Goal: Information Seeking & Learning: Learn about a topic

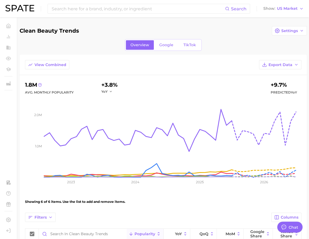
type textarea "x"
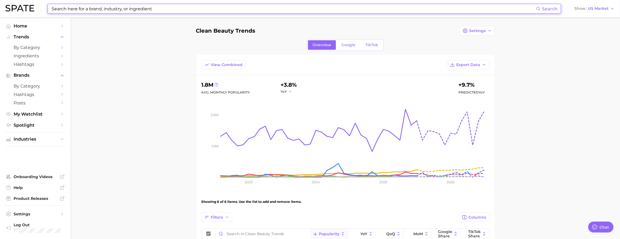
click at [140, 13] on input at bounding box center [293, 8] width 485 height 9
click at [141, 10] on input at bounding box center [293, 8] width 485 height 9
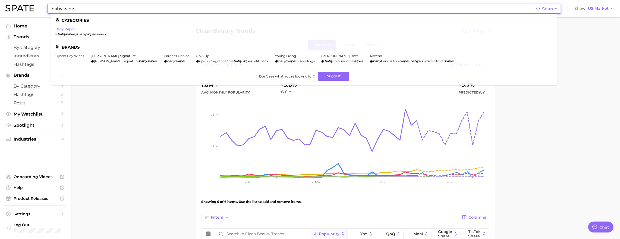
type input "baby wipe"
click at [71, 30] on link "baby wipes" at bounding box center [64, 29] width 19 height 4
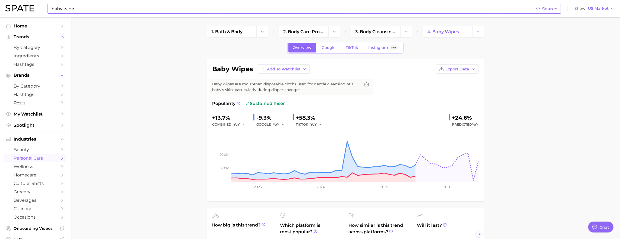
click at [167, 5] on input "baby wipe" at bounding box center [293, 8] width 485 height 9
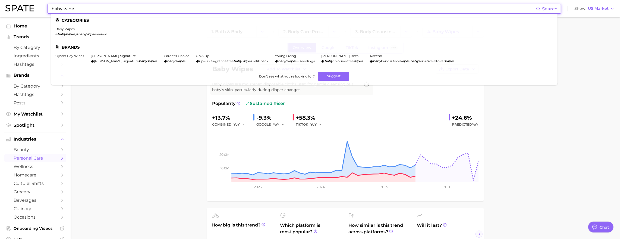
click at [167, 5] on input "baby wipe" at bounding box center [293, 8] width 485 height 9
paste input "Computer-generated imagery (CGI)"
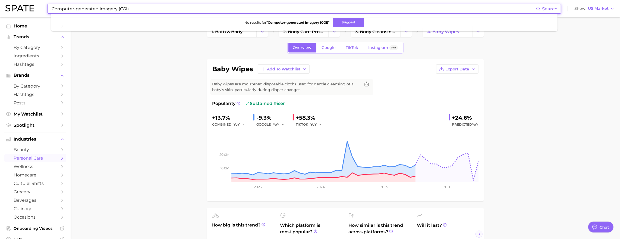
type input "Computer-generated imagery (CGI)"
drag, startPoint x: 142, startPoint y: 96, endPoint x: 106, endPoint y: 81, distance: 40.0
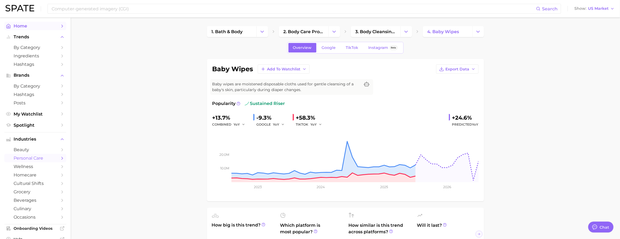
click at [37, 28] on span "Home" at bounding box center [35, 25] width 43 height 5
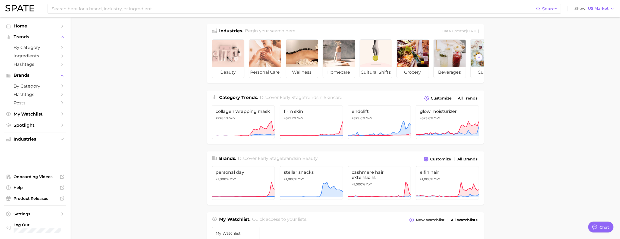
scroll to position [2, 0]
click at [311, 123] on icon at bounding box center [379, 128] width 63 height 16
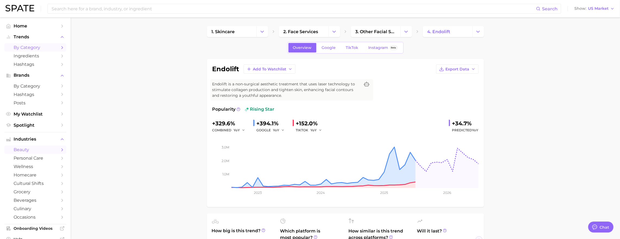
click at [25, 50] on span "by Category" at bounding box center [35, 47] width 43 height 5
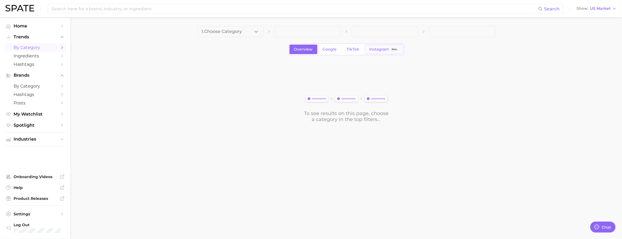
click at [311, 51] on span "Instagram" at bounding box center [380, 49] width 20 height 5
click at [254, 32] on icon "button" at bounding box center [256, 32] width 6 height 6
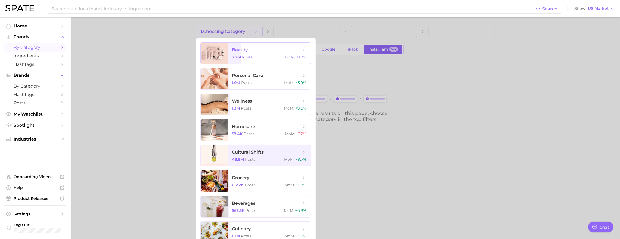
click at [248, 52] on span "beauty" at bounding box center [240, 49] width 16 height 5
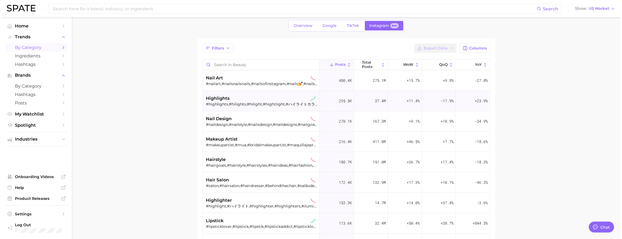
scroll to position [31, 0]
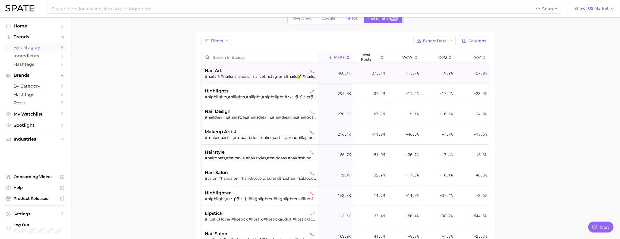
click at [282, 79] on div "#nailart,#nailsnailsnails,#nailsofinstagram,#nails💅,#nailsart,#nailsdesign,#nai…" at bounding box center [261, 76] width 112 height 5
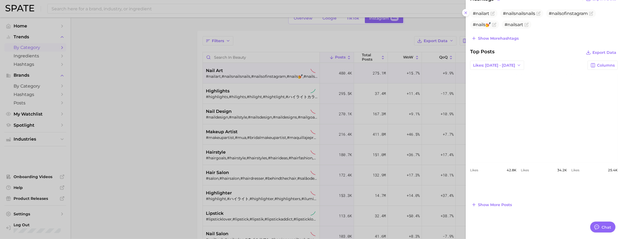
scroll to position [180, 0]
click at [311, 202] on span "Show more posts" at bounding box center [495, 204] width 34 height 5
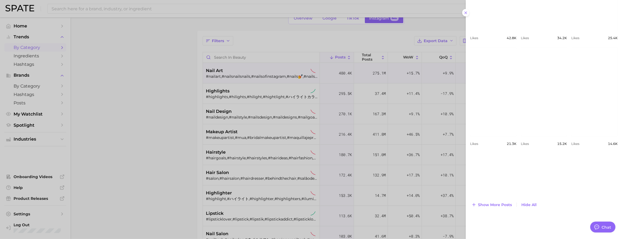
scroll to position [312, 0]
click at [311, 201] on button "Show more posts" at bounding box center [491, 205] width 43 height 8
click at [256, 107] on div at bounding box center [311, 119] width 622 height 239
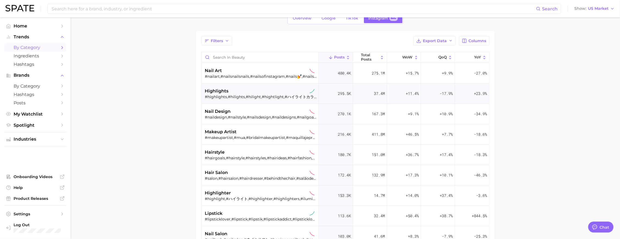
click at [258, 99] on div "#highlights,#hilights,#hilight,#hightlight,#ハイライトカラー,#hairhighlights,#highlight…" at bounding box center [261, 96] width 112 height 5
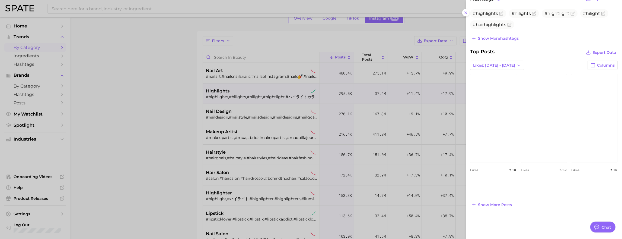
scroll to position [180, 0]
click at [311, 202] on span "Show more posts" at bounding box center [495, 204] width 34 height 5
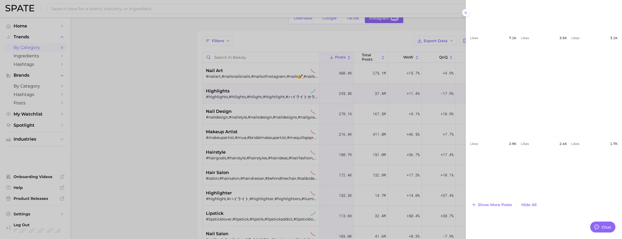
scroll to position [312, 0]
click at [311, 202] on span "Show more posts" at bounding box center [495, 204] width 34 height 5
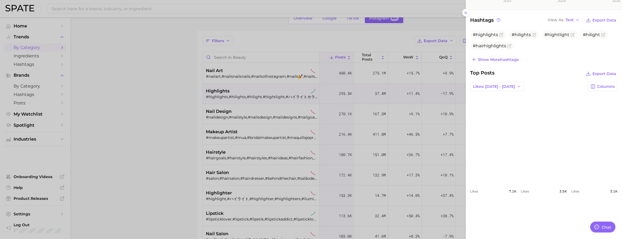
scroll to position [0, 0]
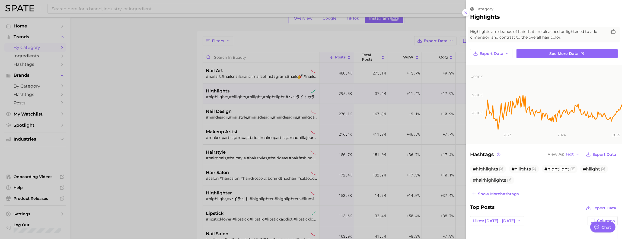
click at [291, 129] on div at bounding box center [311, 119] width 622 height 239
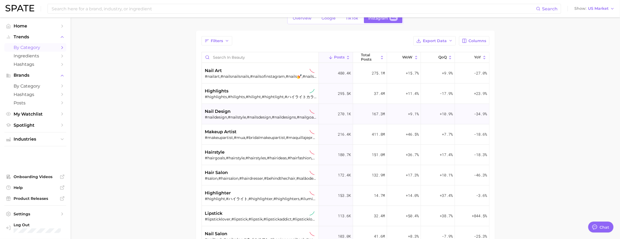
click at [249, 119] on div "#naildesign,#nailstyle,#nailsdesign,#naildesigns,#nailgoals,#nailaddict,#ネイルデザイ…" at bounding box center [261, 117] width 112 height 5
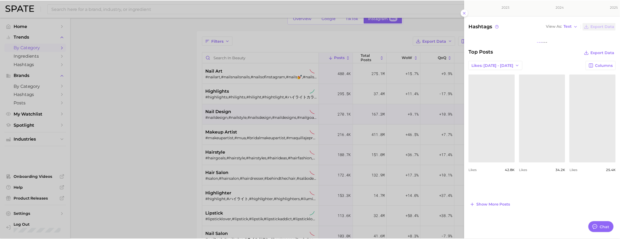
scroll to position [151, 0]
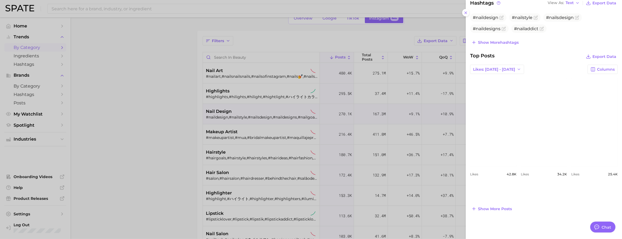
click at [245, 143] on div at bounding box center [311, 119] width 622 height 239
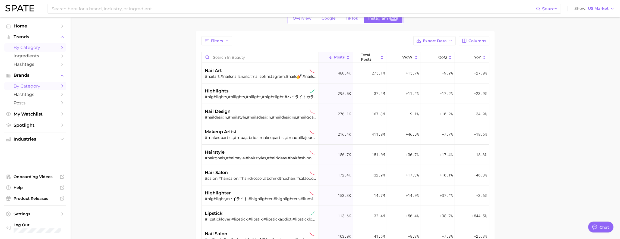
click at [47, 88] on span "by Category" at bounding box center [35, 85] width 43 height 5
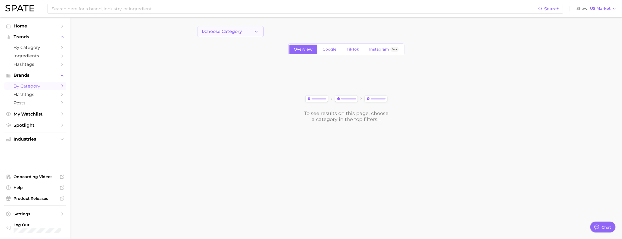
click at [221, 33] on span "1. Choose Category" at bounding box center [222, 31] width 40 height 5
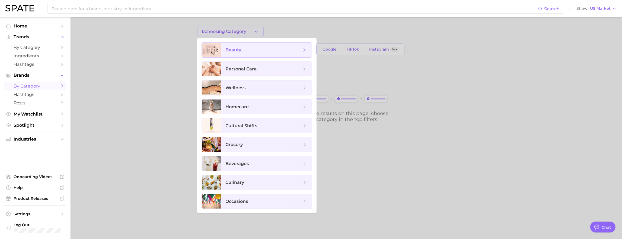
click at [221, 52] on div at bounding box center [212, 50] width 20 height 15
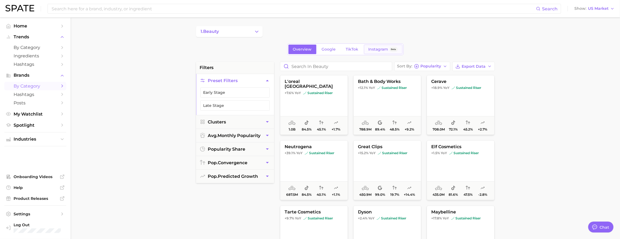
click at [311, 52] on span "Instagram" at bounding box center [378, 49] width 20 height 5
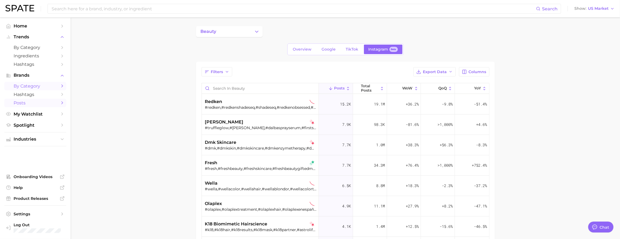
click at [49, 105] on span "Posts" at bounding box center [35, 102] width 43 height 5
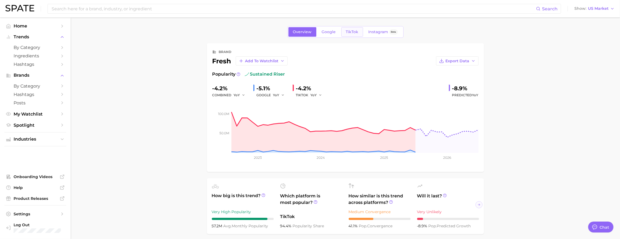
click at [311, 28] on link "TikTok" at bounding box center [352, 31] width 22 height 9
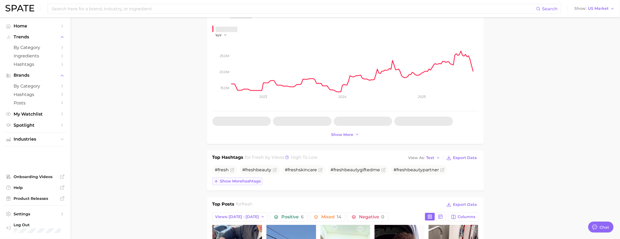
click at [243, 183] on span "Show more hashtags" at bounding box center [240, 181] width 41 height 5
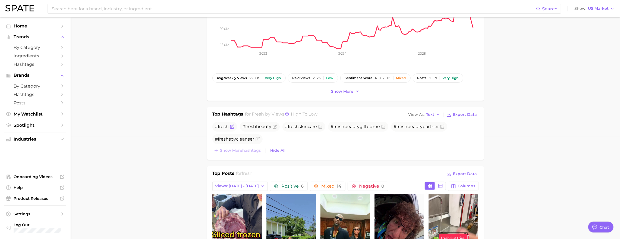
click at [232, 127] on icon "Flag as miscategorized or irrelevant" at bounding box center [232, 126] width 2 height 2
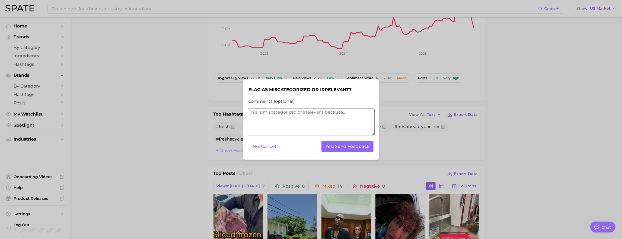
click at [311, 146] on div "No, Cancel Yes, Send Feedback" at bounding box center [311, 145] width 127 height 13
click at [311, 145] on button "Yes, Send Feedback" at bounding box center [348, 146] width 52 height 11
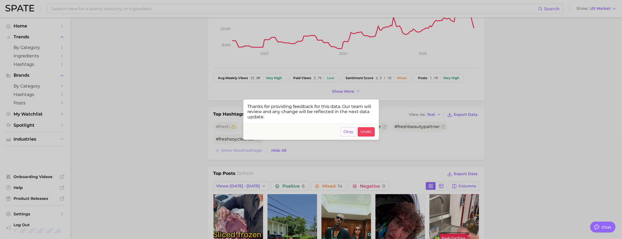
click at [311, 135] on button "Okay" at bounding box center [349, 131] width 16 height 9
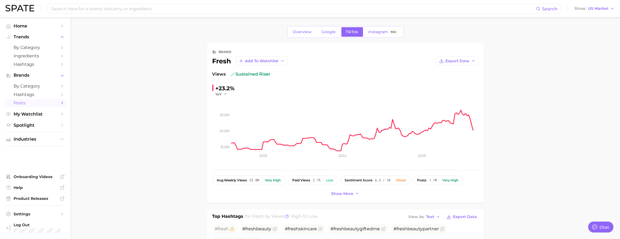
click at [43, 105] on span "Posts" at bounding box center [35, 102] width 43 height 5
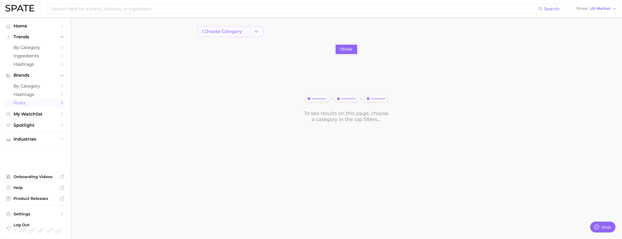
click at [226, 34] on span "1. Choose Category" at bounding box center [222, 31] width 40 height 5
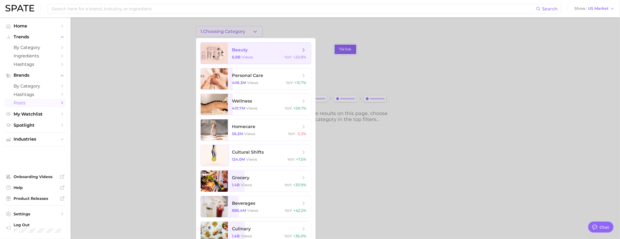
click at [226, 49] on div at bounding box center [214, 53] width 27 height 21
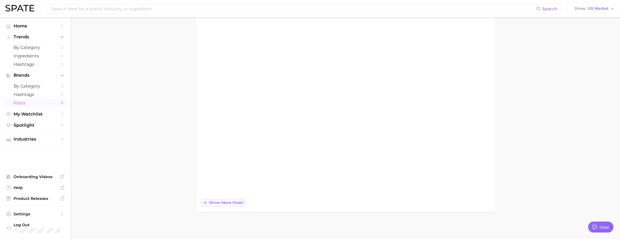
click at [239, 202] on span "Show more posts" at bounding box center [226, 202] width 34 height 5
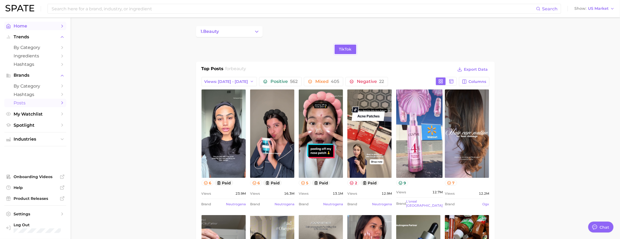
click at [52, 30] on link "Home" at bounding box center [35, 26] width 62 height 8
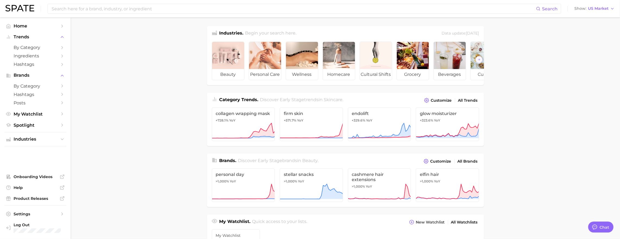
click at [104, 65] on main "Industries. Begin your search here. Data update: [DATE] beauty personal care we…" at bounding box center [345, 229] width 549 height 424
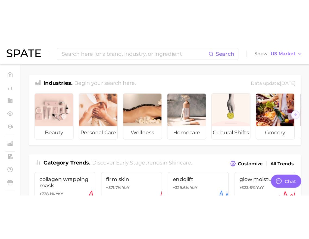
scroll to position [805, 0]
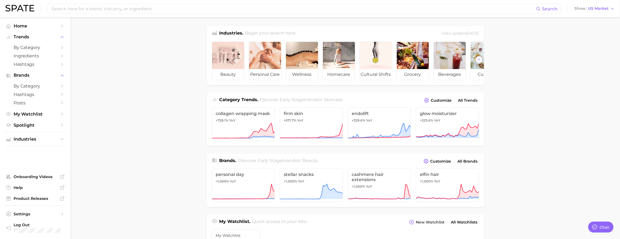
type textarea "x"
